Goal: Information Seeking & Learning: Learn about a topic

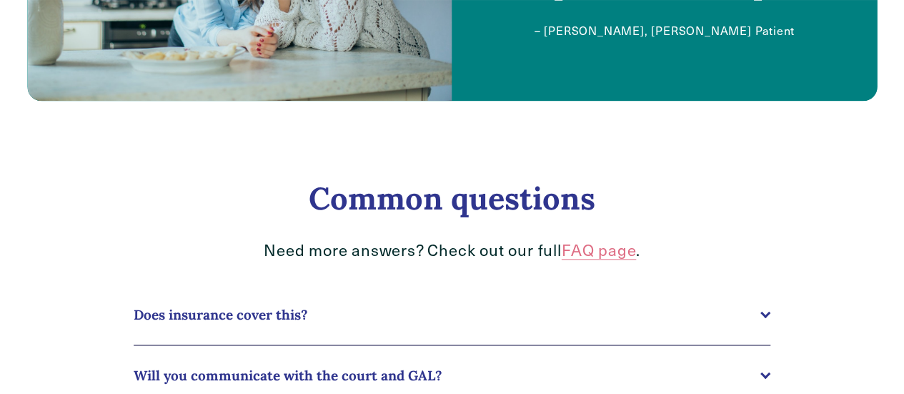
scroll to position [1040, 0]
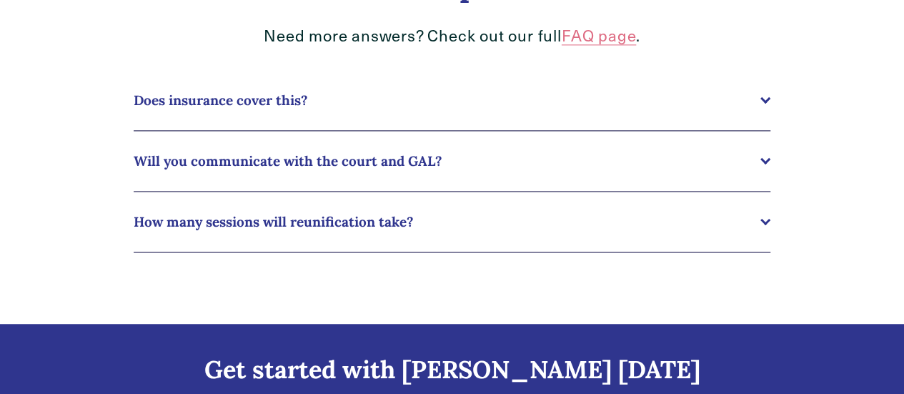
click at [745, 121] on button "Does insurance cover this?" at bounding box center [452, 100] width 637 height 60
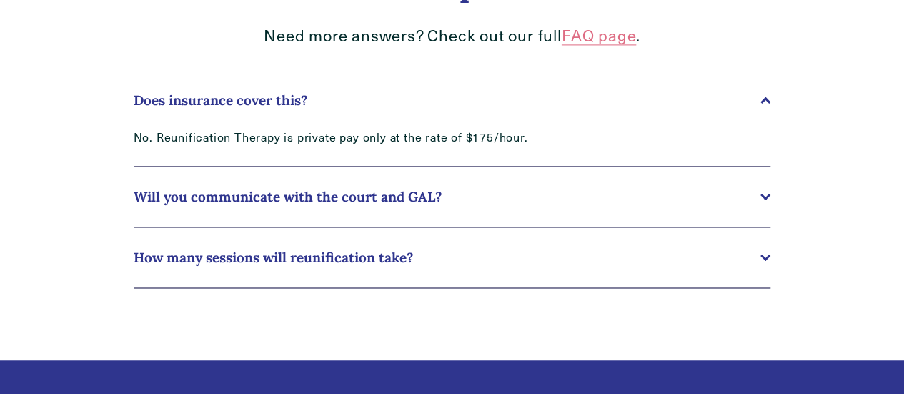
click at [745, 121] on button "Does insurance cover this?" at bounding box center [452, 100] width 637 height 60
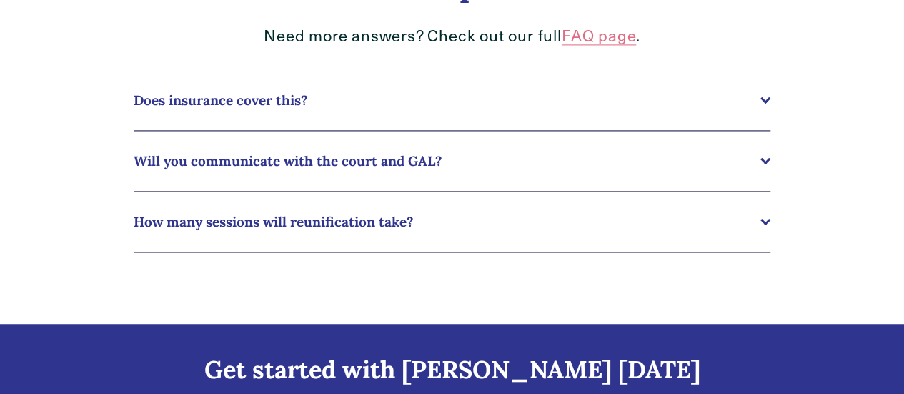
click at [745, 169] on span "Will you communicate with the court and GAL?" at bounding box center [447, 160] width 627 height 17
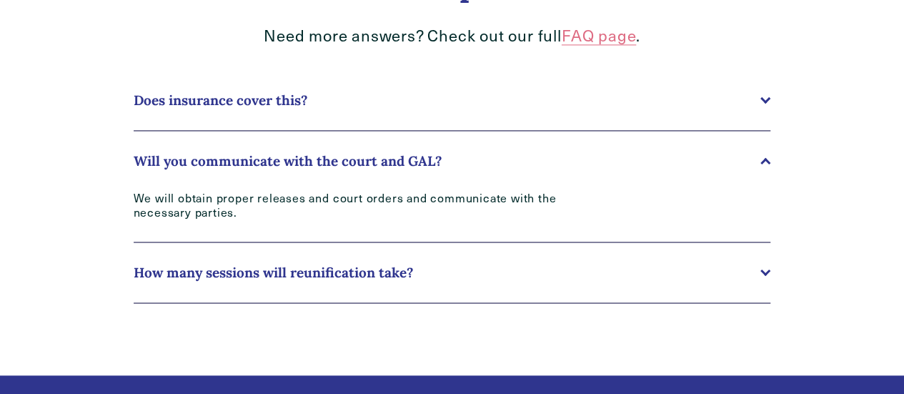
click at [745, 169] on span "Will you communicate with the court and GAL?" at bounding box center [447, 160] width 627 height 17
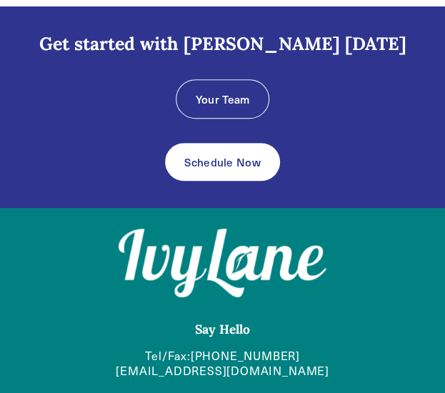
scroll to position [1597, 0]
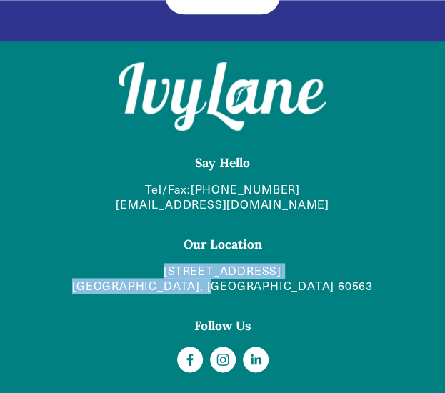
drag, startPoint x: 356, startPoint y: 288, endPoint x: 143, endPoint y: 278, distance: 213.2
click at [143, 278] on p "[STREET_ADDRESS]" at bounding box center [222, 279] width 392 height 30
copy link "[STREET_ADDRESS]"
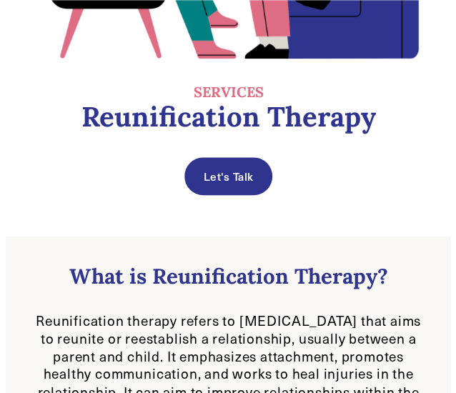
scroll to position [0, 0]
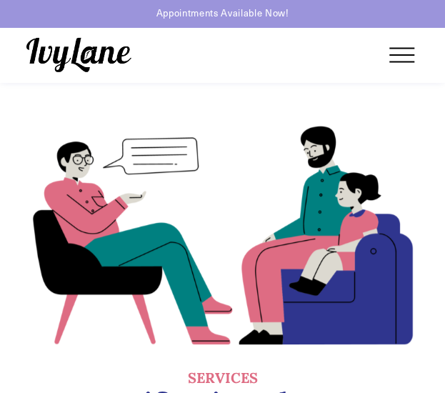
click at [412, 54] on div at bounding box center [401, 54] width 25 height 1
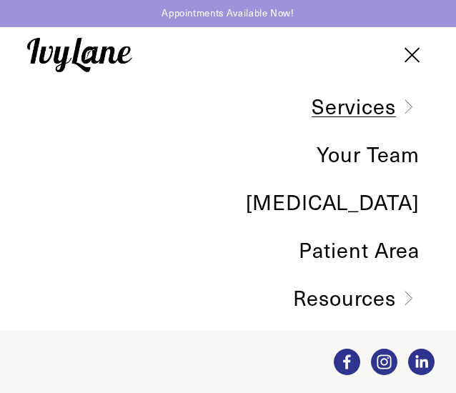
click at [412, 52] on div at bounding box center [411, 54] width 25 height 25
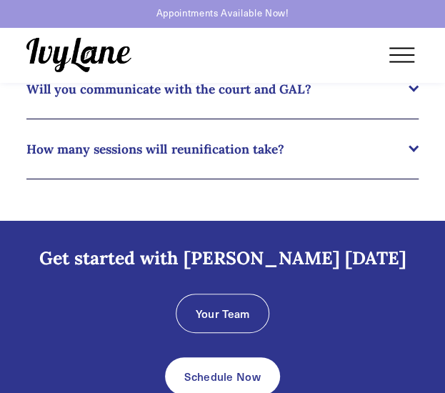
scroll to position [1072, 0]
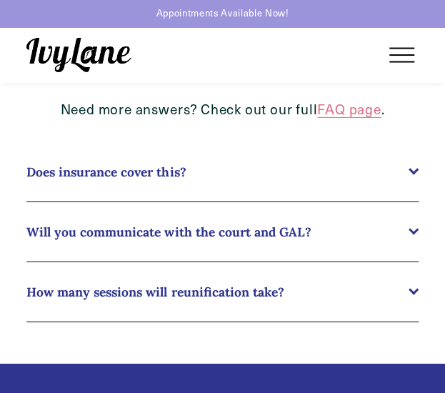
click at [114, 176] on span "Does insurance cover this?" at bounding box center [217, 172] width 382 height 16
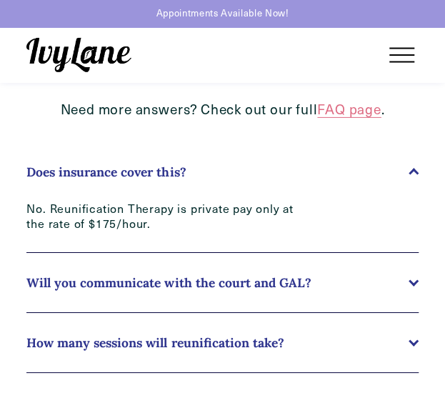
scroll to position [1143, 0]
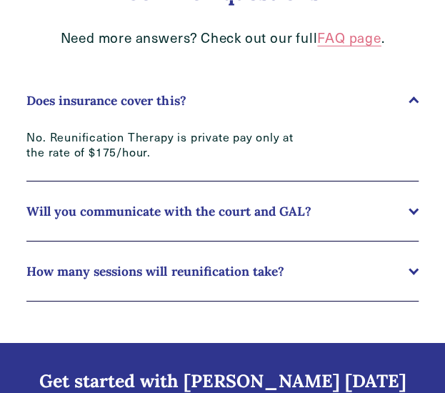
click at [142, 260] on button "How many sessions will reunification take?" at bounding box center [222, 271] width 392 height 59
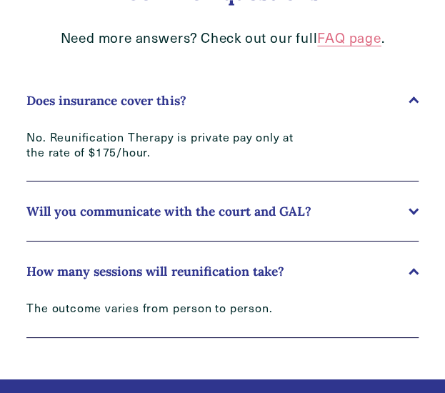
click at [142, 260] on button "How many sessions will reunification take?" at bounding box center [222, 271] width 392 height 59
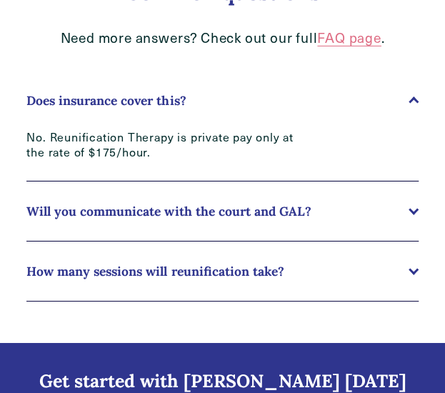
click at [132, 226] on button "Will you communicate with the court and GAL?" at bounding box center [222, 210] width 392 height 59
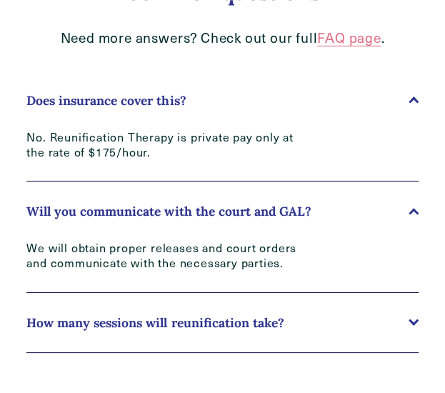
click at [131, 226] on button "Will you communicate with the court and GAL?" at bounding box center [222, 210] width 392 height 59
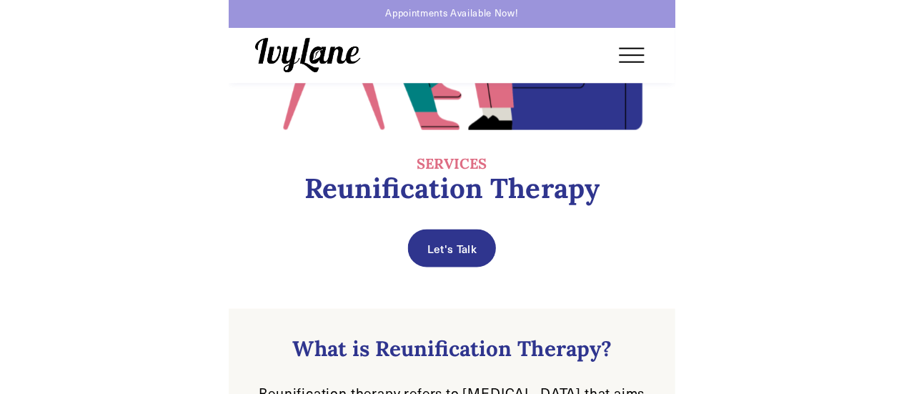
scroll to position [0, 0]
